Goal: Check status: Check status

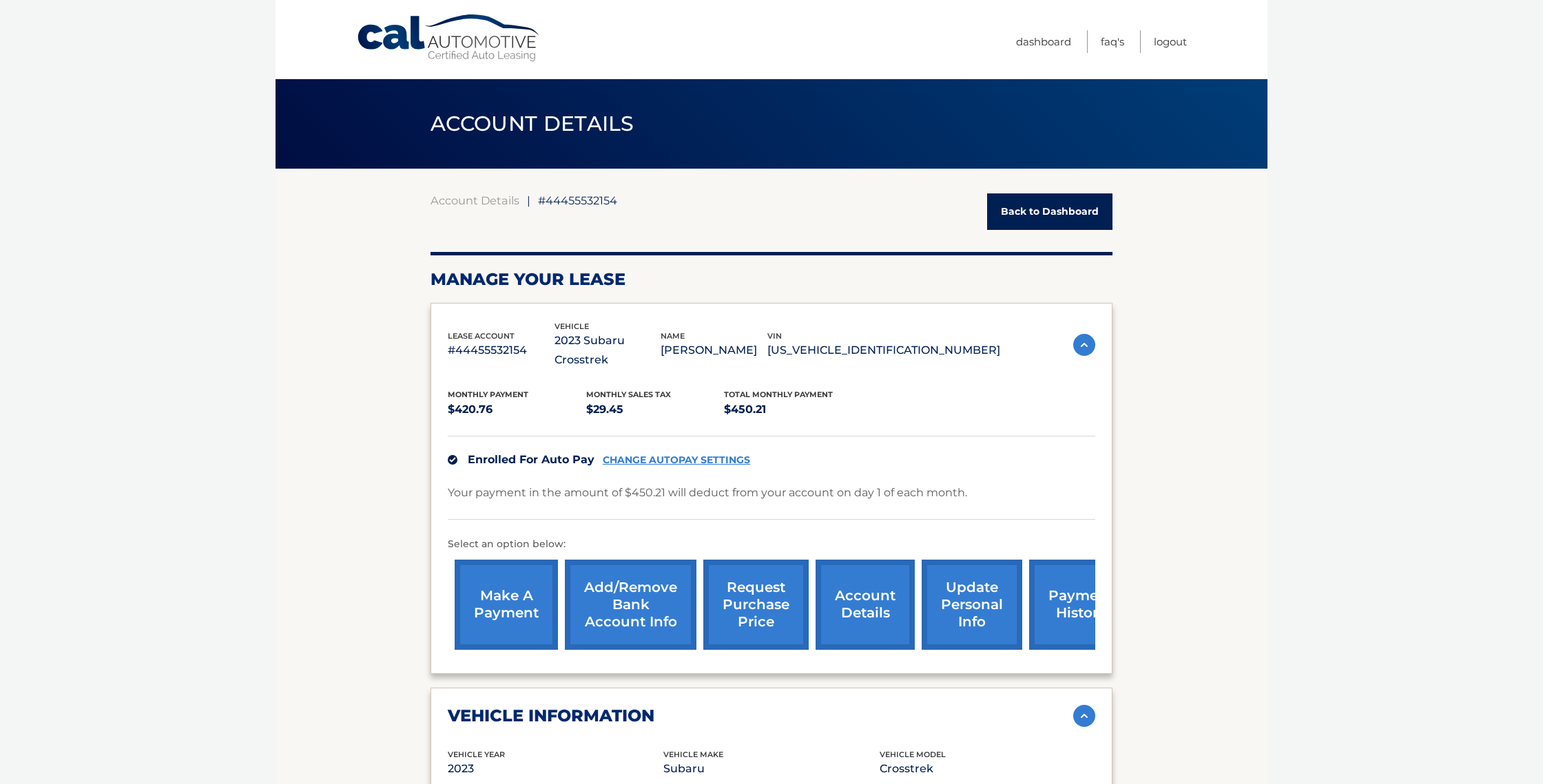
click at [1047, 209] on link "Back to Dashboard" at bounding box center [1049, 212] width 126 height 37
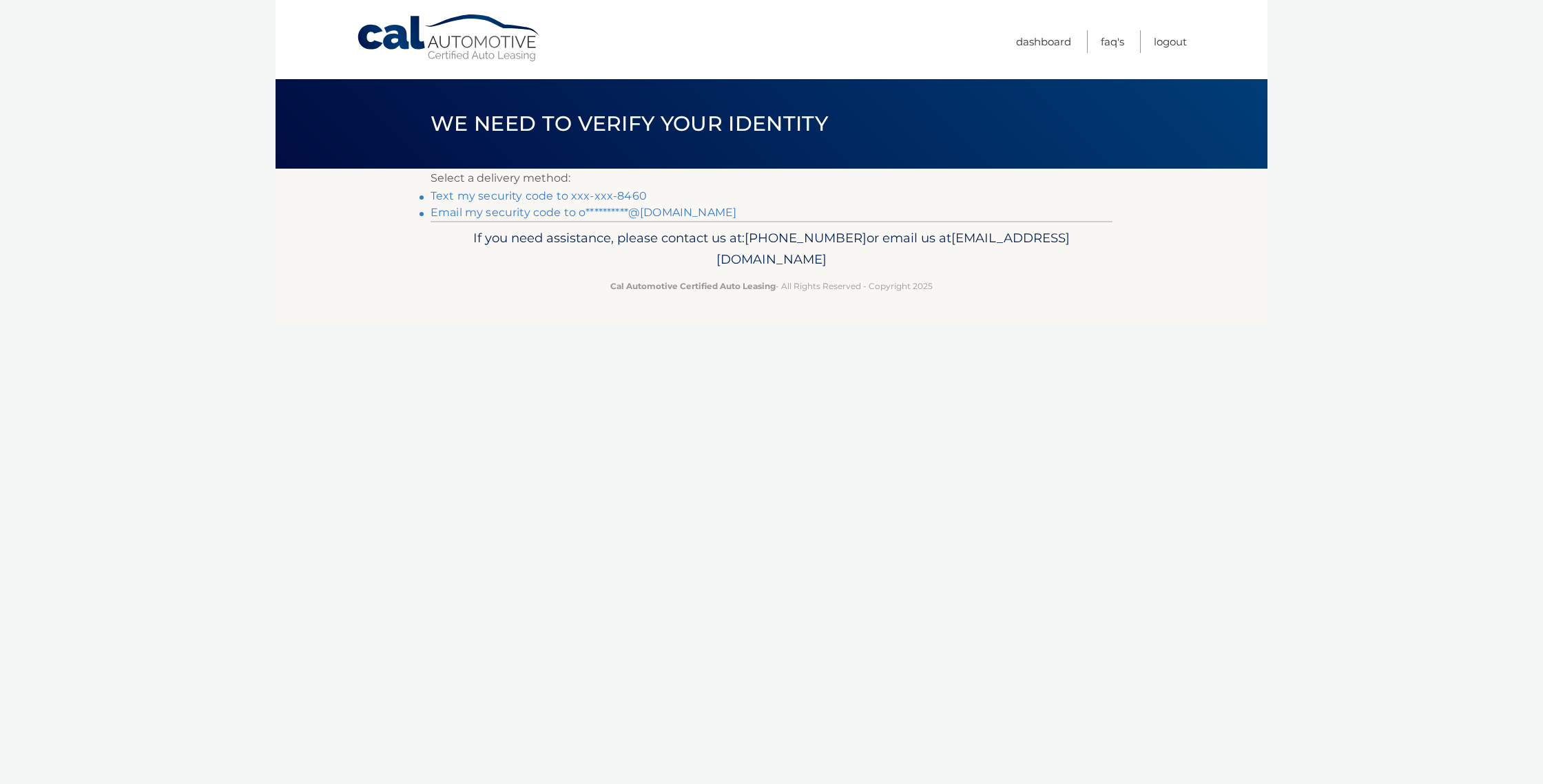
click at [564, 196] on link "Text my security code to xxx-xxx-8460" at bounding box center [538, 196] width 216 height 13
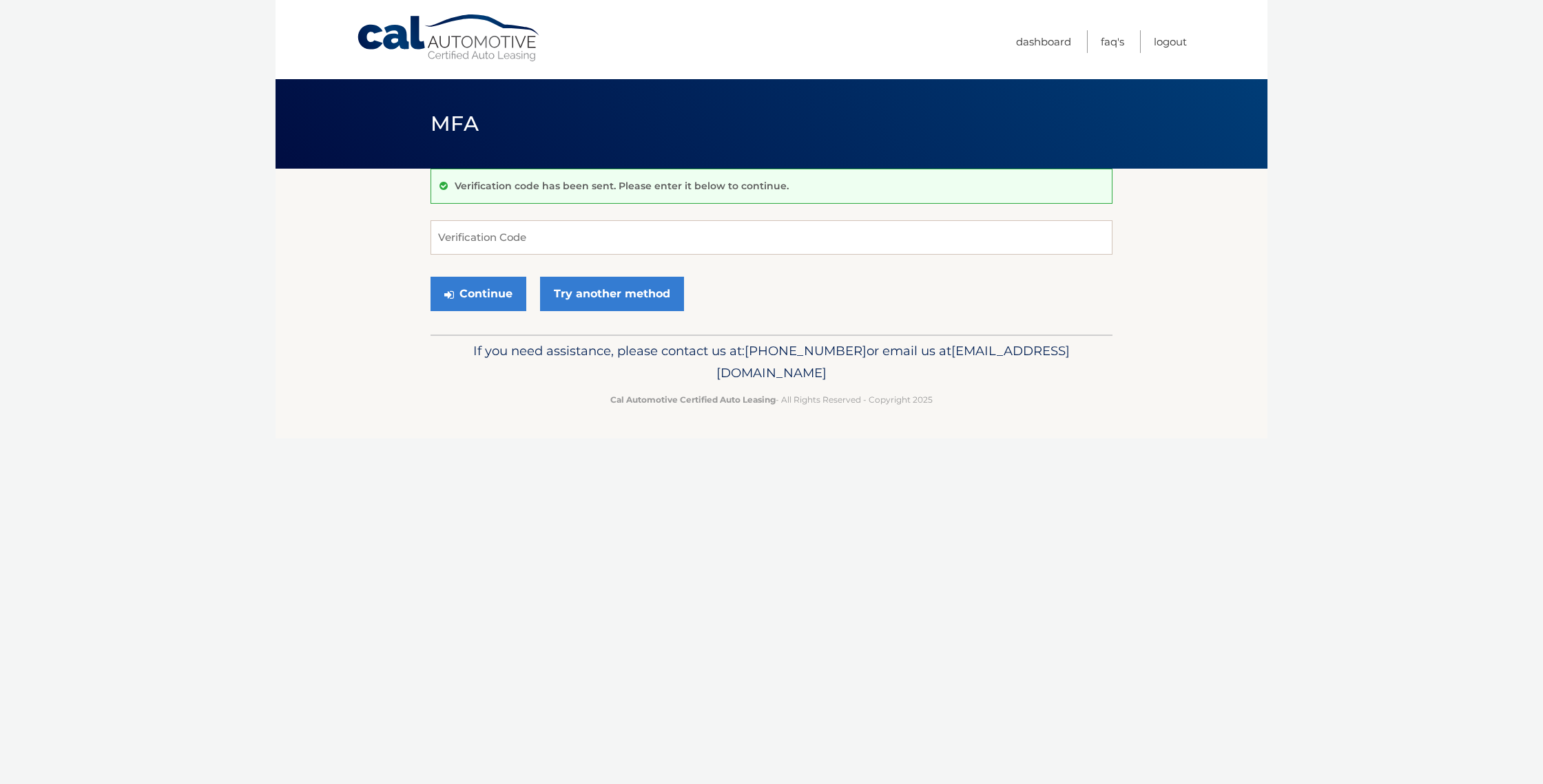
drag, startPoint x: 497, startPoint y: 400, endPoint x: 498, endPoint y: 381, distance: 19.0
click at [498, 393] on p "Cal Automotive Certified Auto Leasing - All Rights Reserved - Copyright 2025" at bounding box center [772, 400] width 664 height 14
click at [499, 239] on input "Verification Code" at bounding box center [772, 237] width 682 height 34
type input "816553"
click at [478, 293] on button "Continue" at bounding box center [478, 294] width 96 height 34
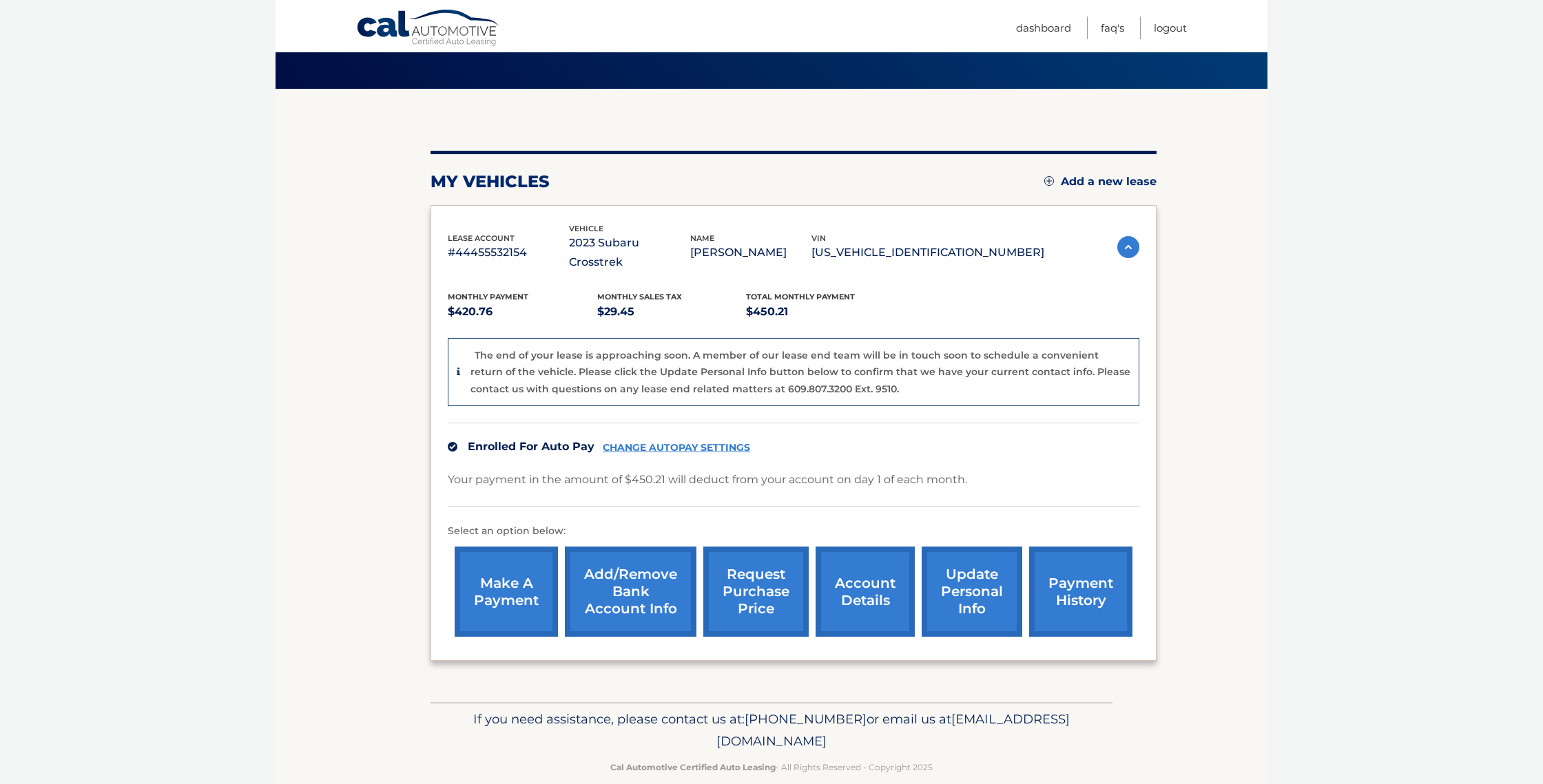
scroll to position [79, 0]
click at [865, 569] on link "account details" at bounding box center [865, 592] width 99 height 91
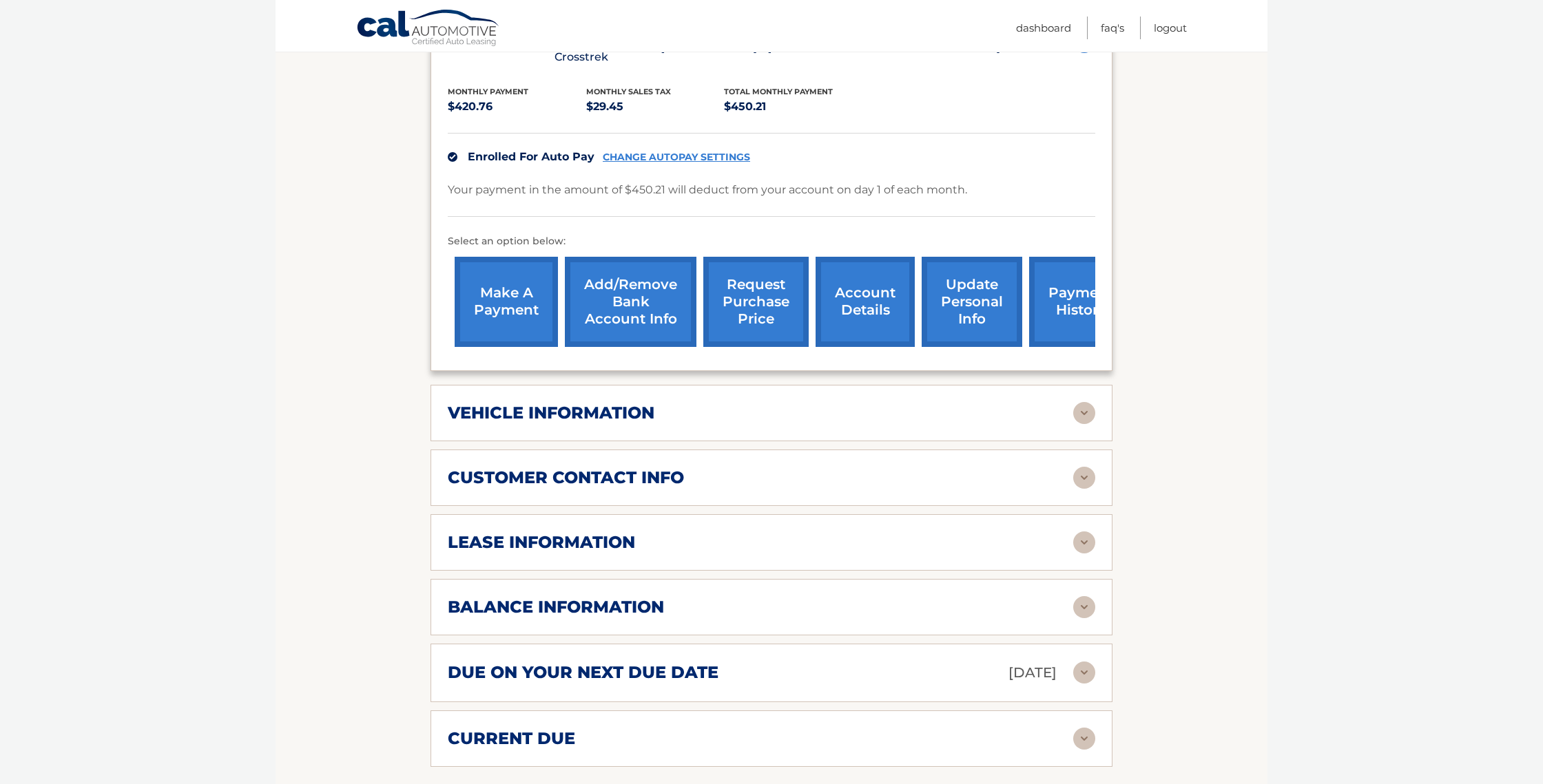
scroll to position [321, 0]
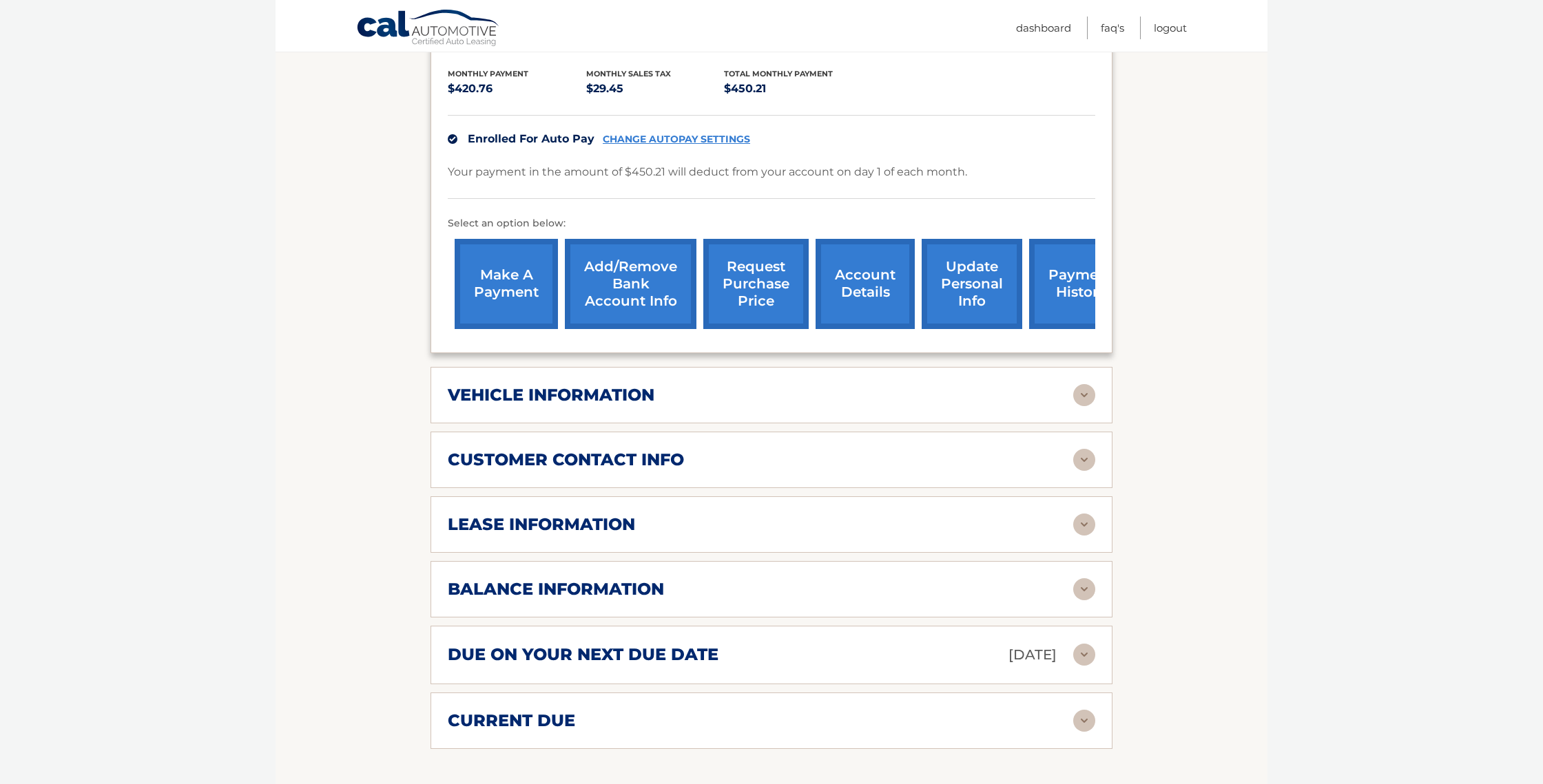
click at [809, 385] on div "vehicle information" at bounding box center [760, 395] width 625 height 21
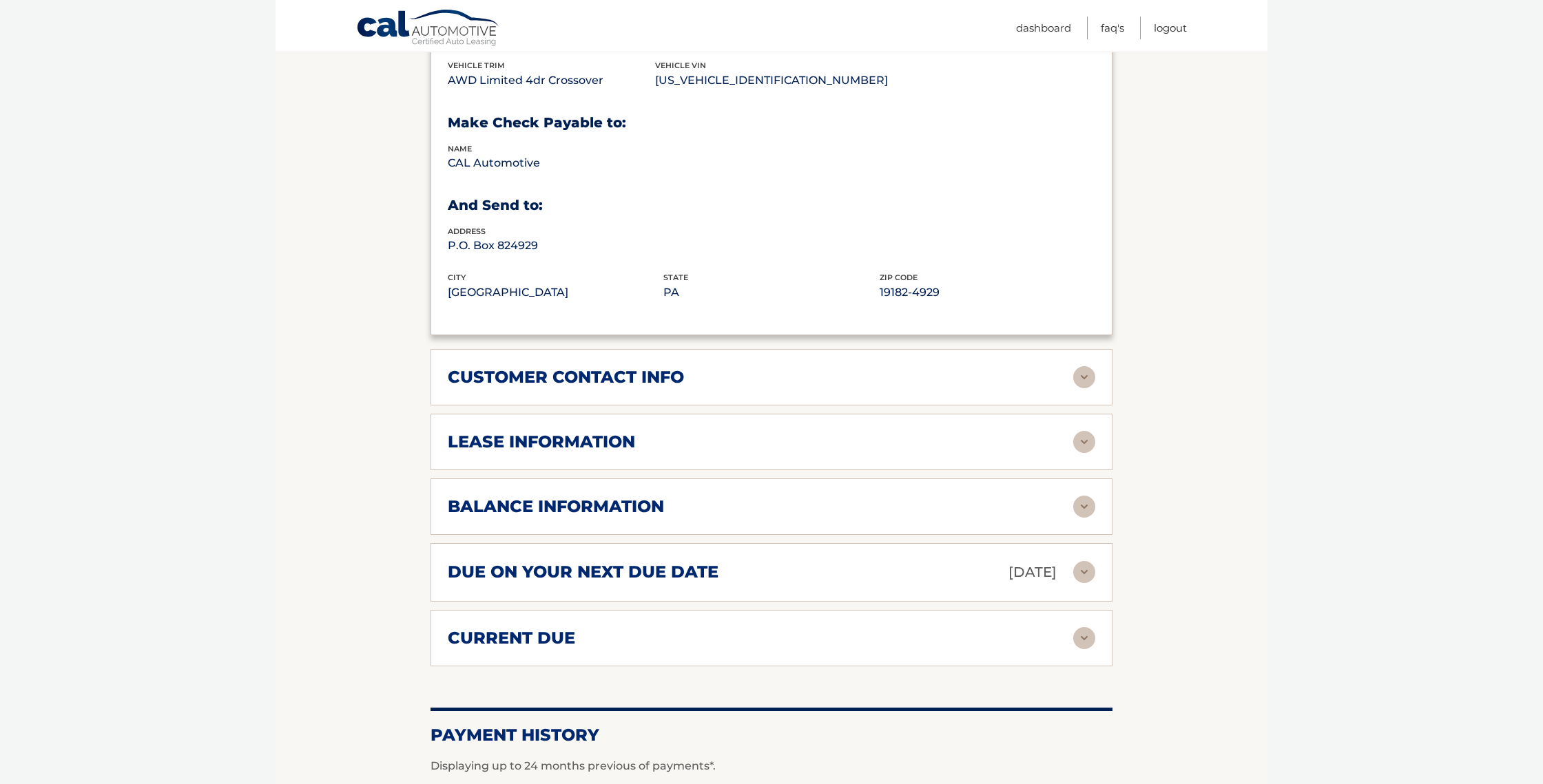
scroll to position [738, 0]
click at [807, 365] on div "customer contact info" at bounding box center [760, 374] width 625 height 21
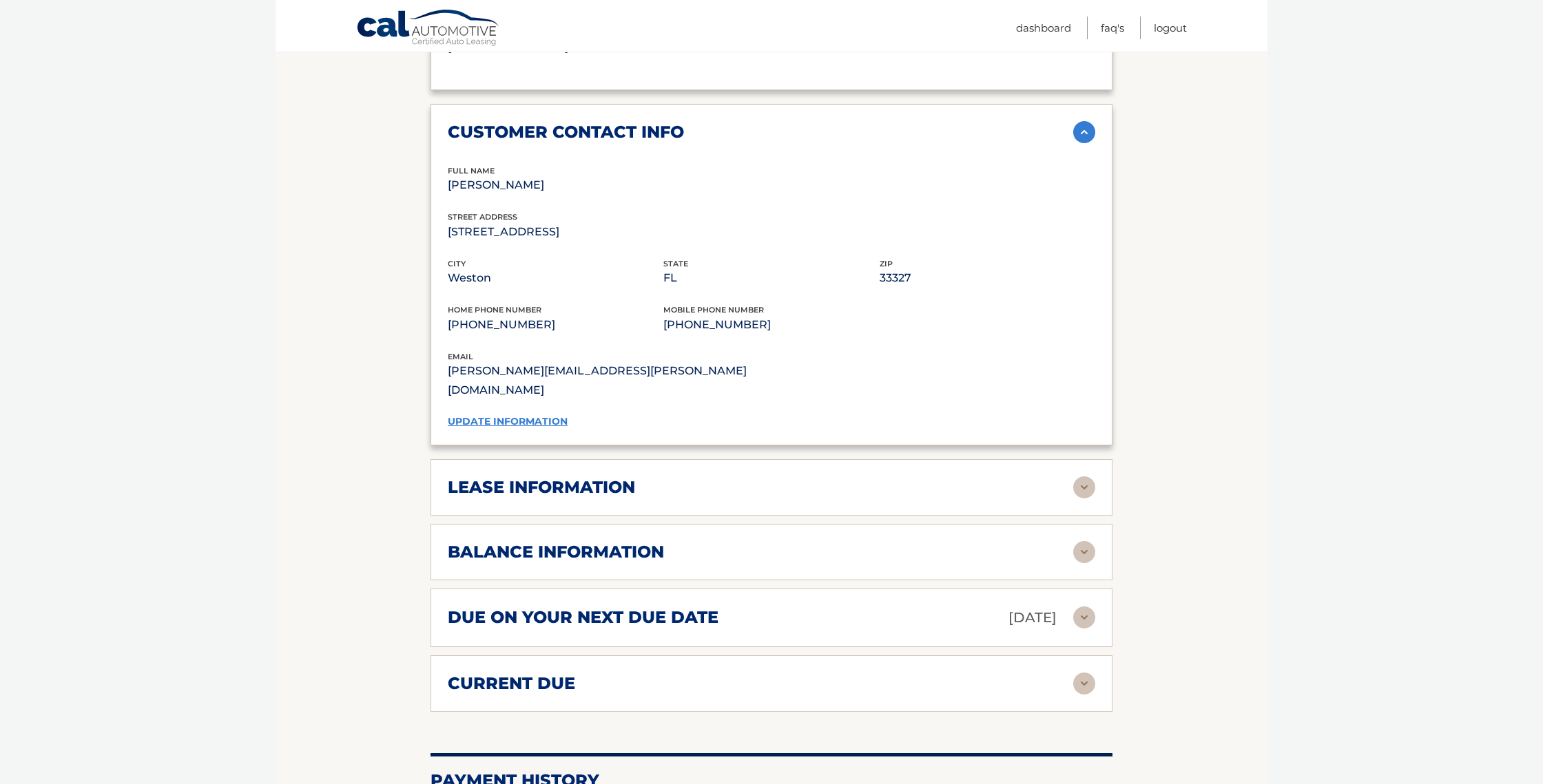
scroll to position [986, 0]
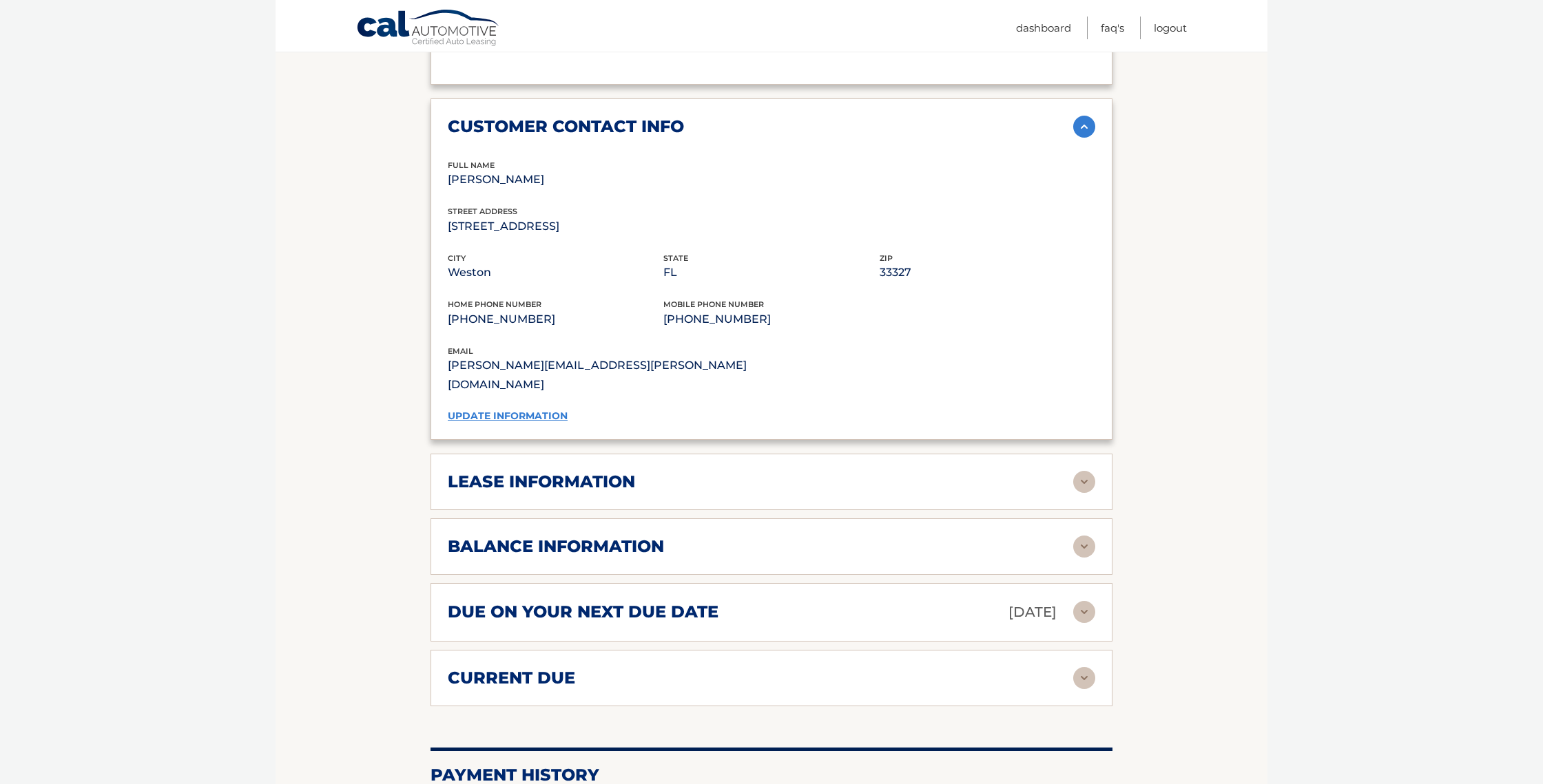
click at [784, 472] on div "lease information" at bounding box center [760, 482] width 625 height 21
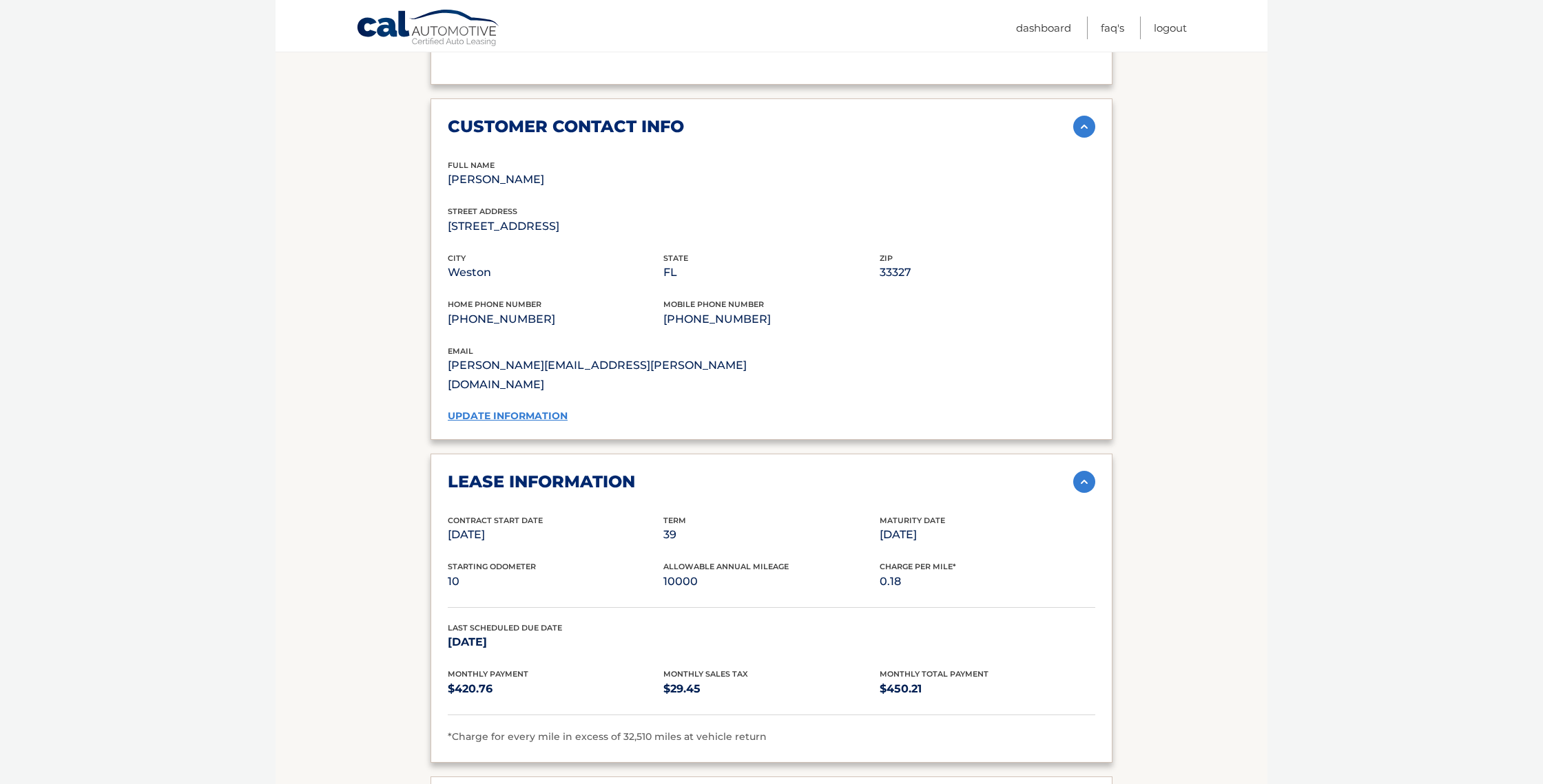
click at [781, 472] on div "lease information" at bounding box center [760, 482] width 625 height 21
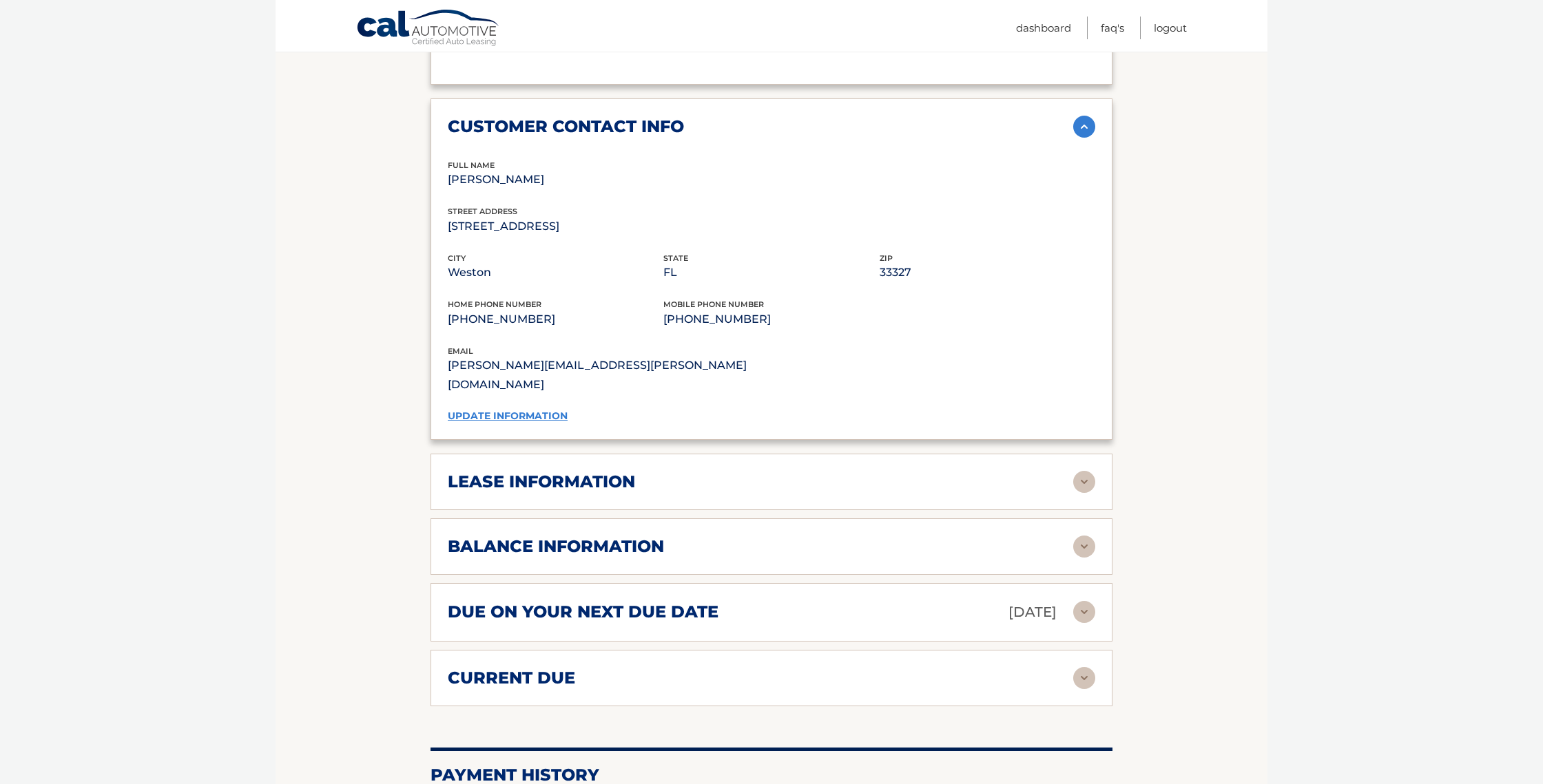
click at [781, 472] on div "lease information" at bounding box center [760, 482] width 625 height 21
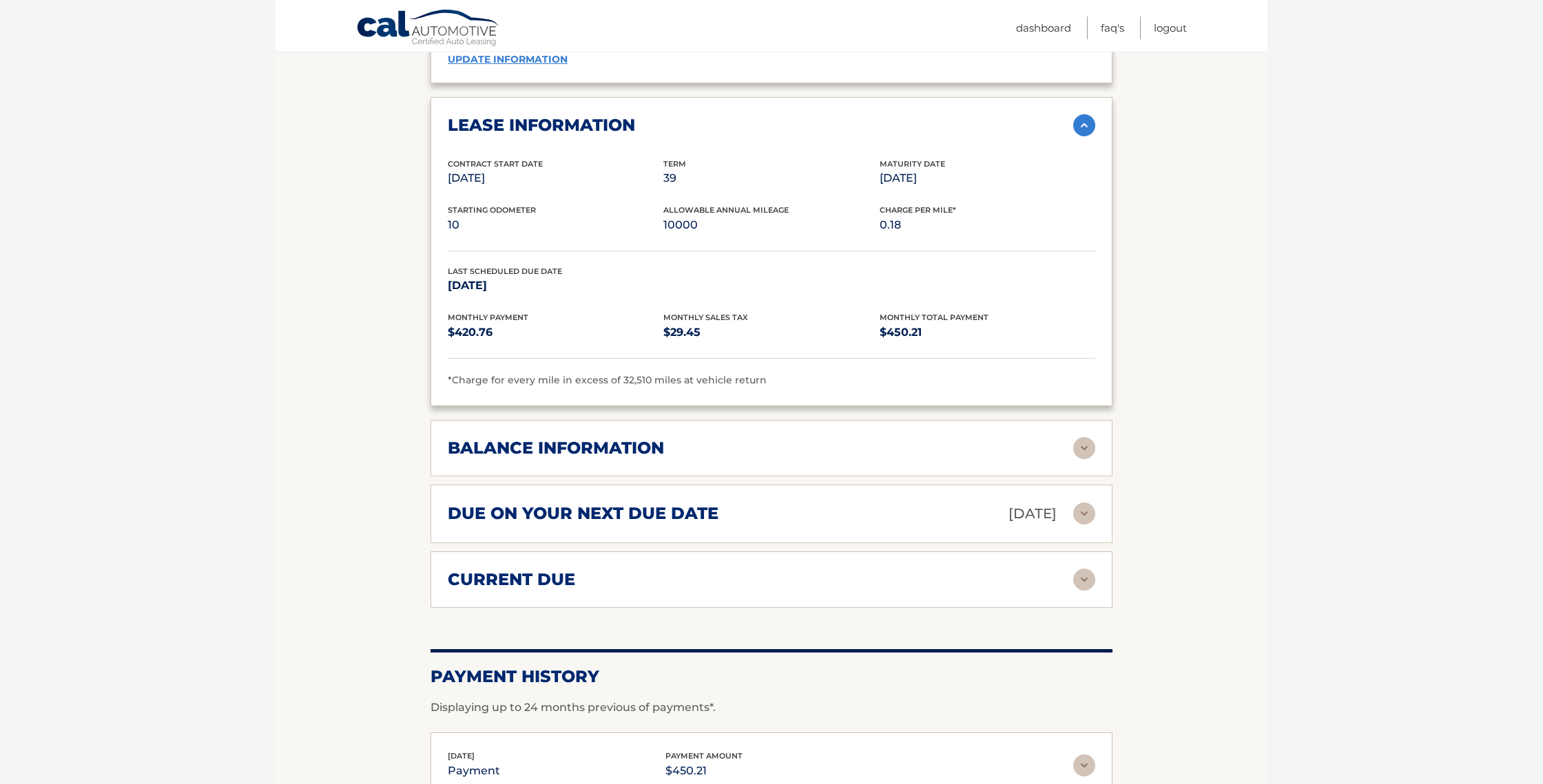
scroll to position [1343, 0]
click at [769, 437] on div "balance information" at bounding box center [760, 447] width 625 height 21
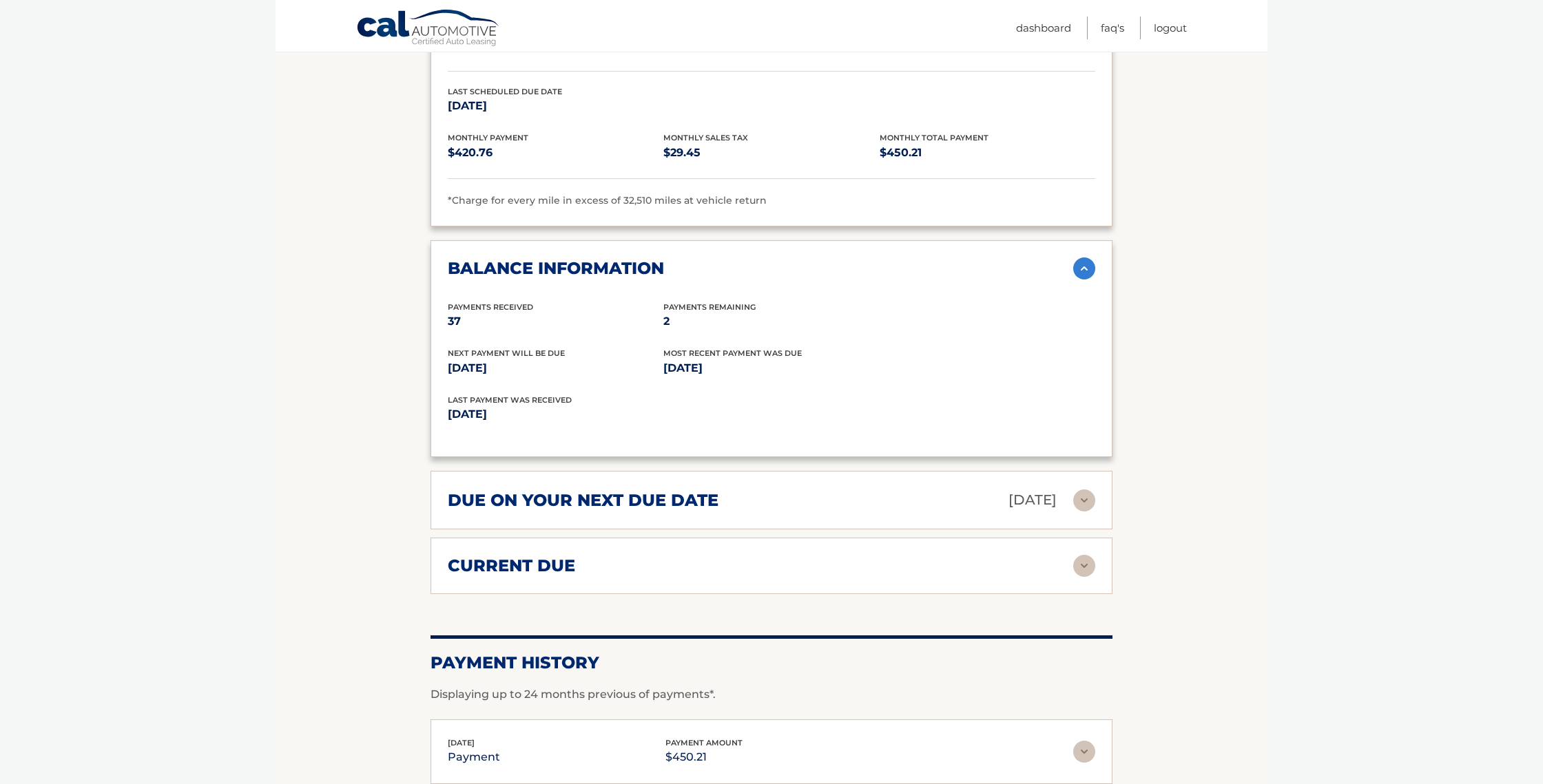
scroll to position [1539, 0]
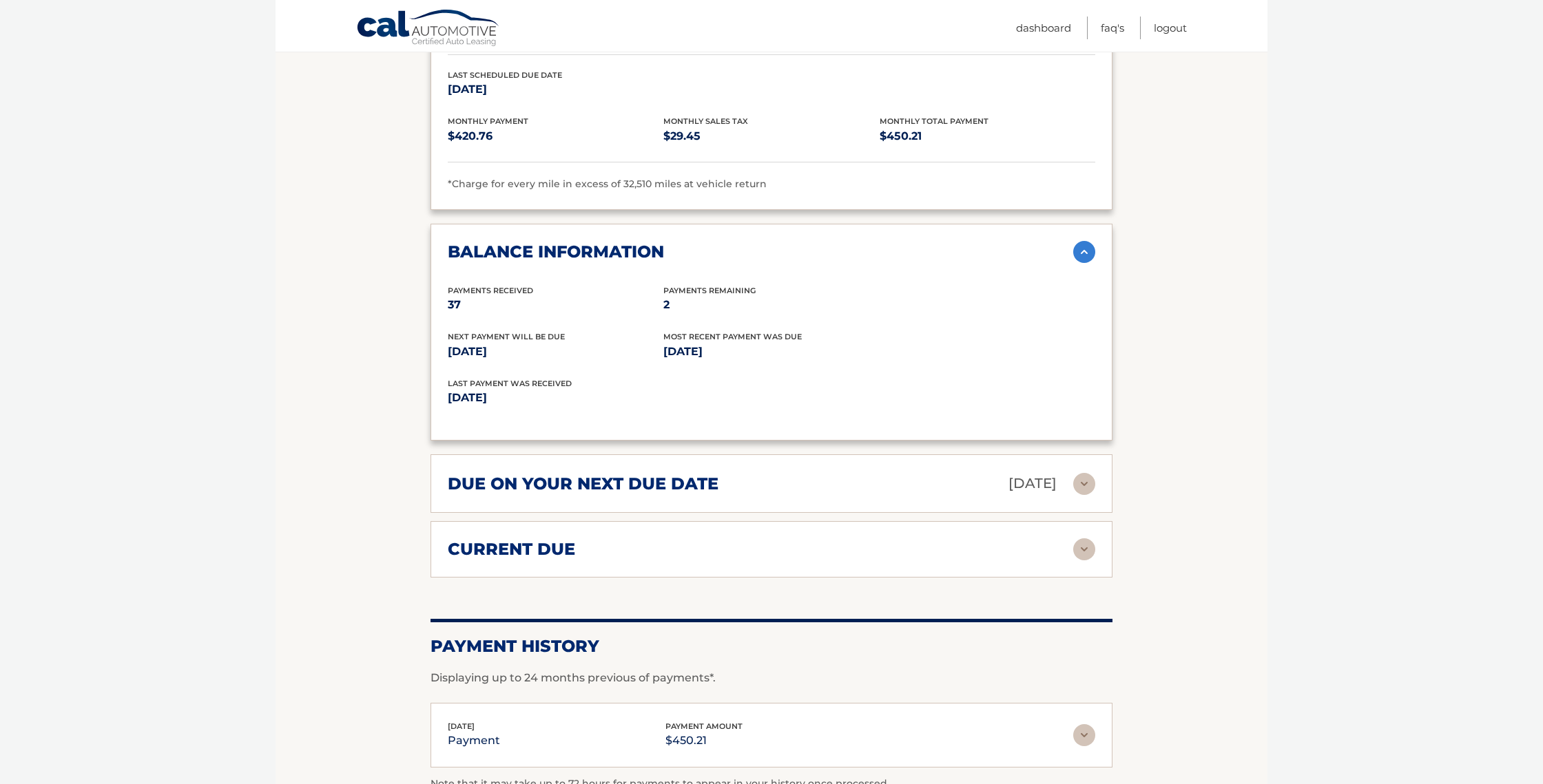
click at [782, 472] on div "due on your next due date Oct 01, 2025" at bounding box center [760, 484] width 625 height 24
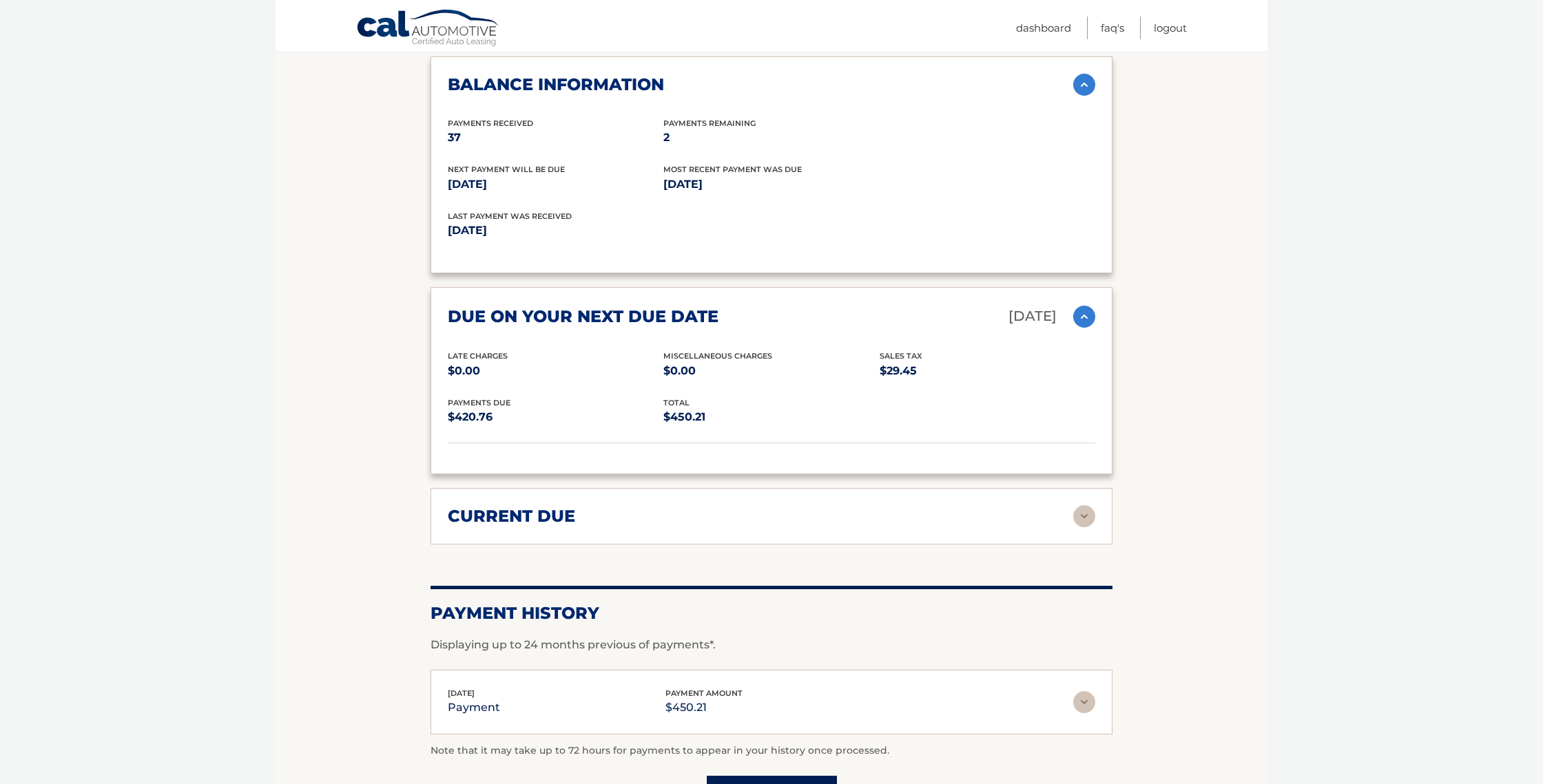
scroll to position [1715, 0]
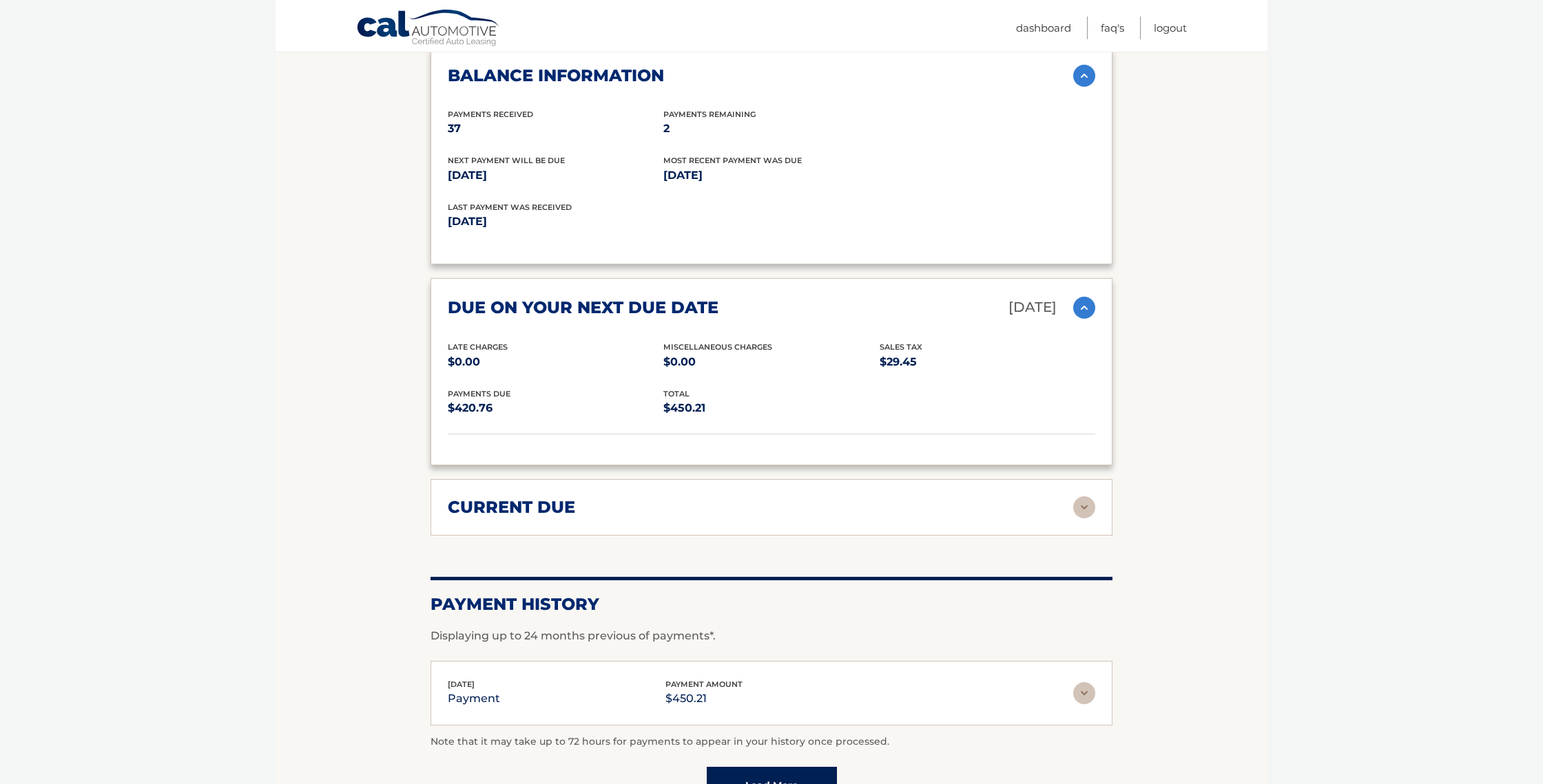
click at [776, 497] on div "current due" at bounding box center [760, 507] width 625 height 21
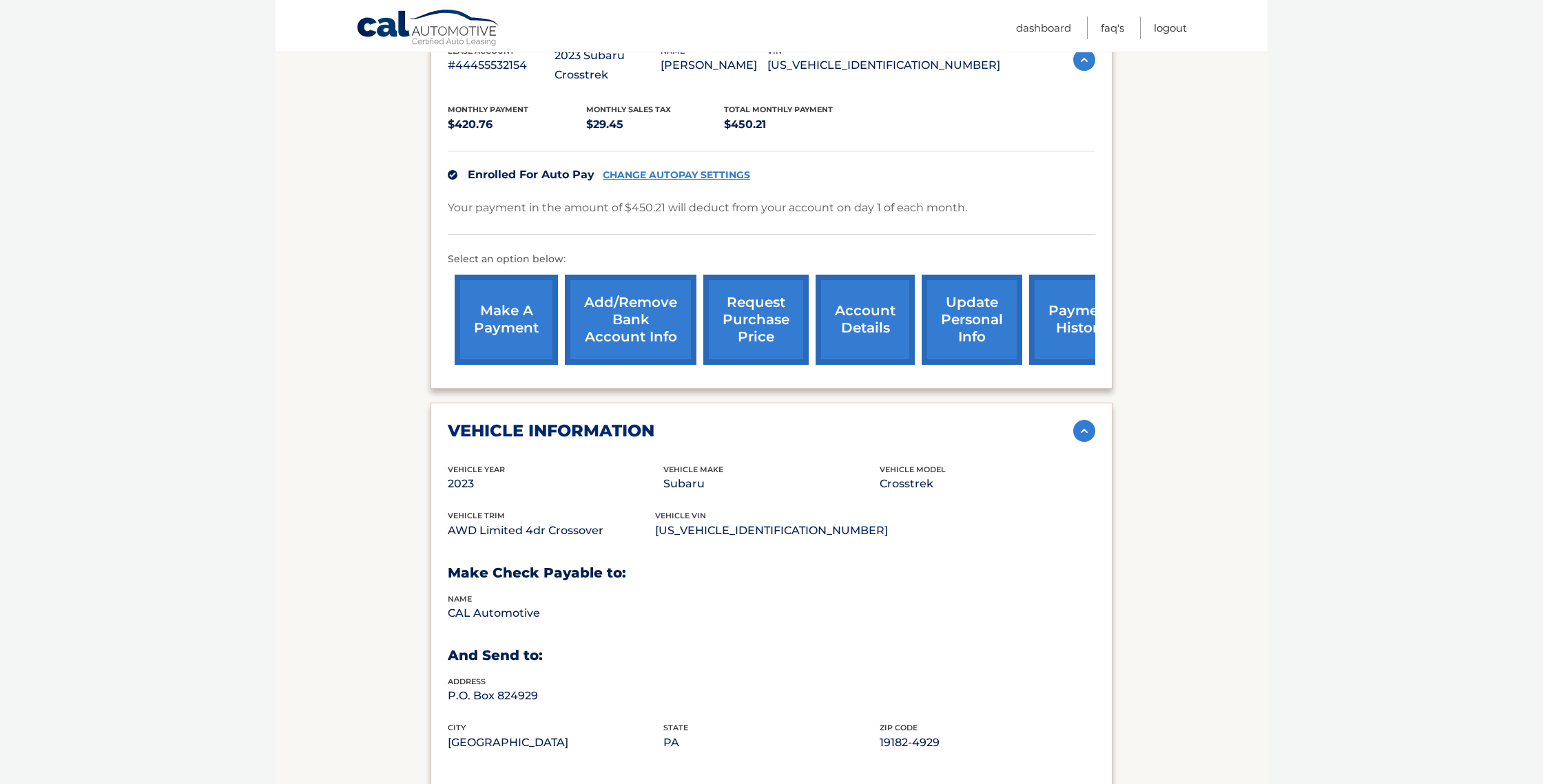
scroll to position [285, 0]
